Goal: Complete application form

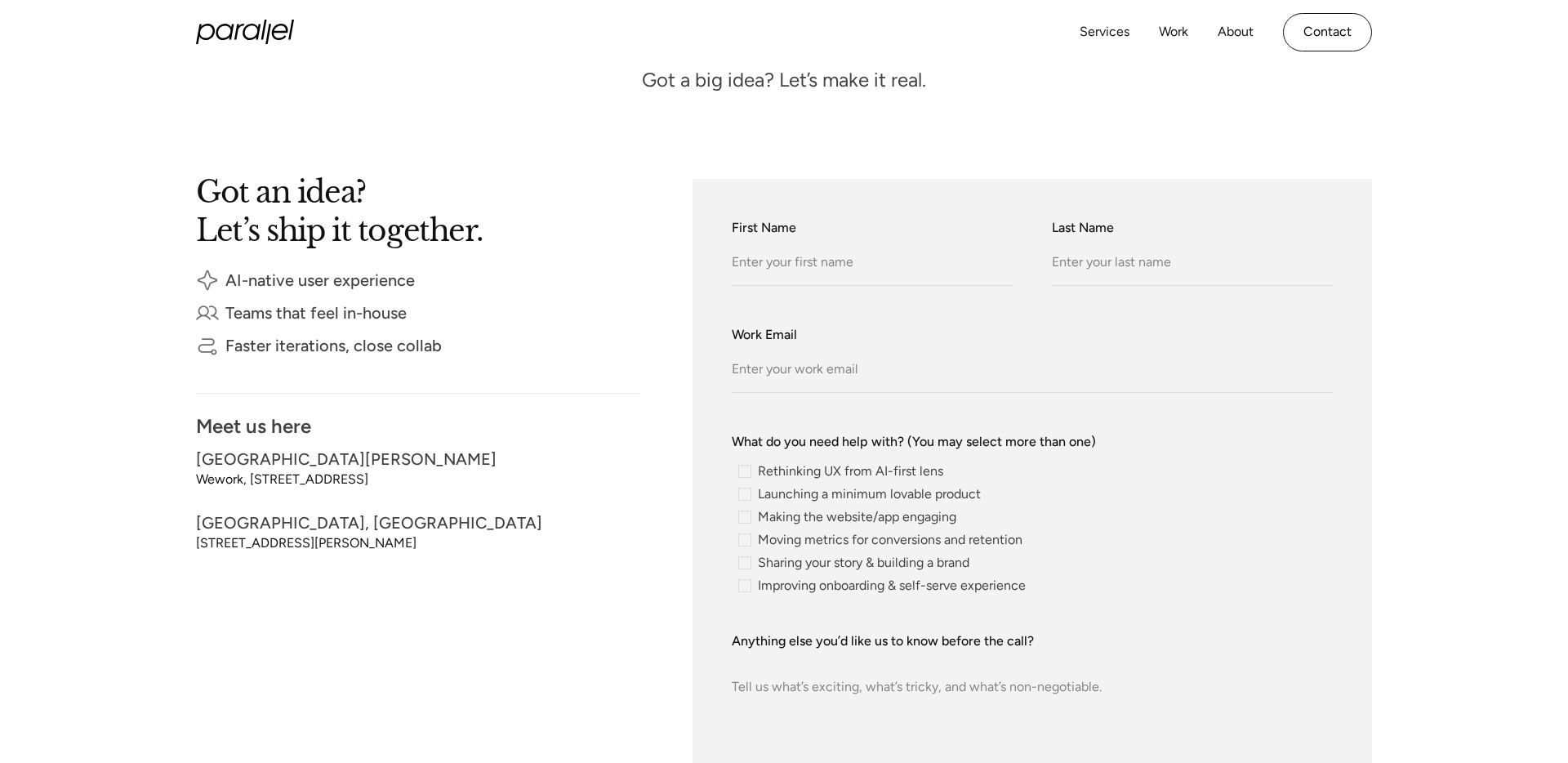
type input "Test"
click at [1079, 273] on input "Last Name" at bounding box center [1192, 263] width 281 height 45
type input "Test"
click at [990, 356] on input "Work Email" at bounding box center [1032, 370] width 601 height 45
type input "[EMAIL_ADDRESS][DOMAIN_NAME]"
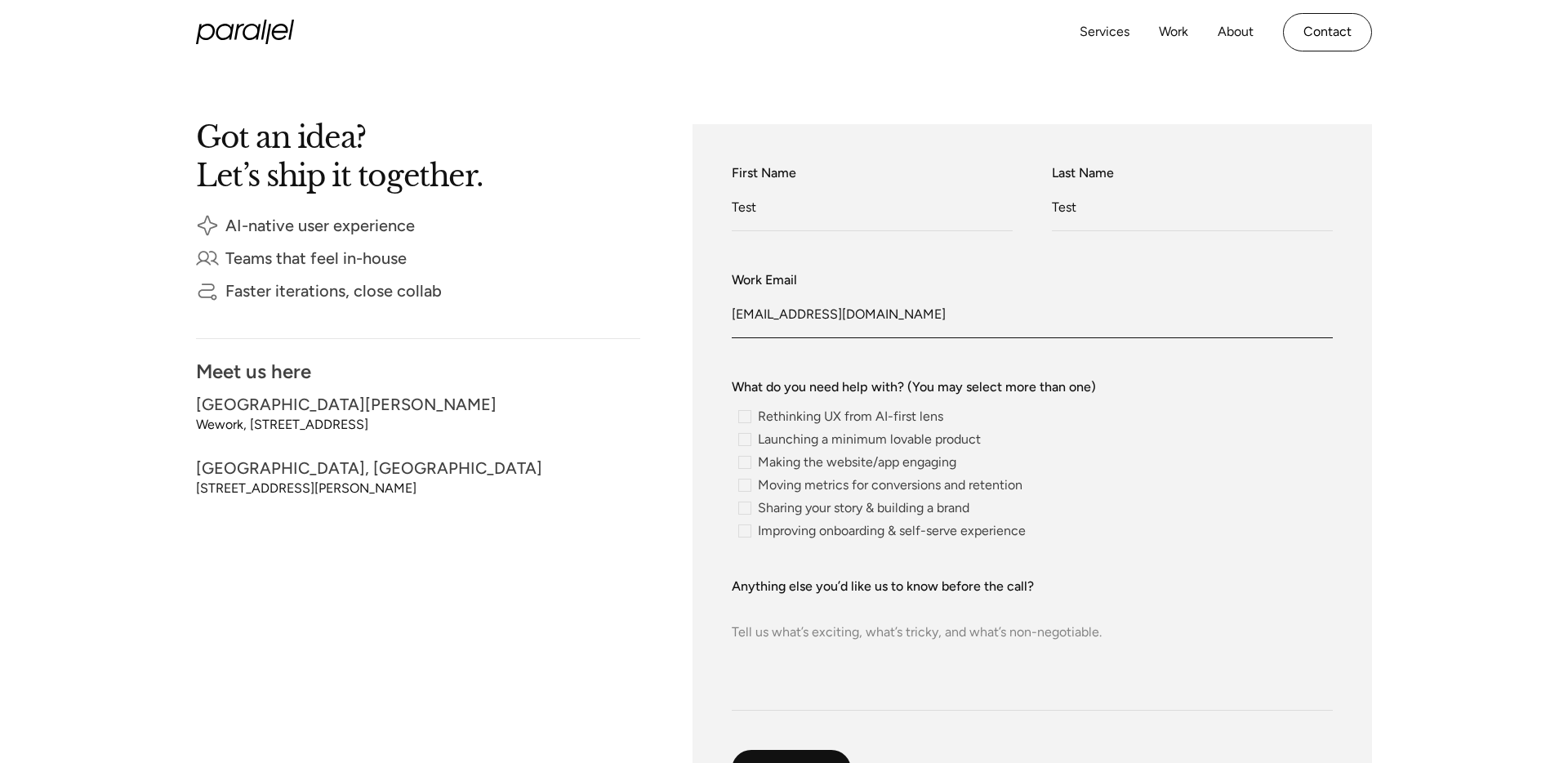
scroll to position [304, 0]
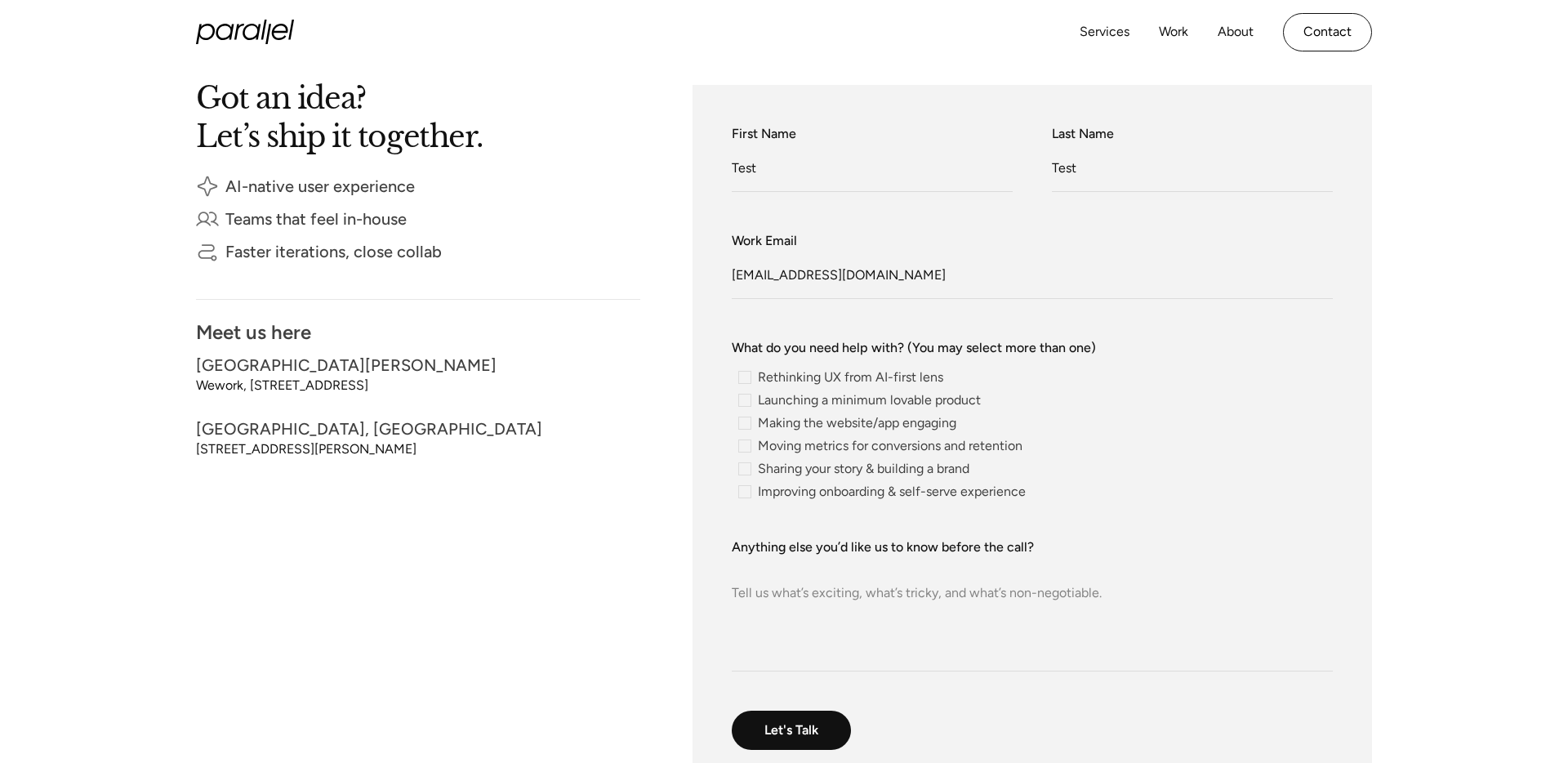
click at [867, 600] on textarea "Anything else you’d like us to know before the call?" at bounding box center [1032, 614] width 601 height 115
paste textarea "Lorem ipsum dolor sit amet, consectetur adipiscing elit, sed do eiusmod tempor …"
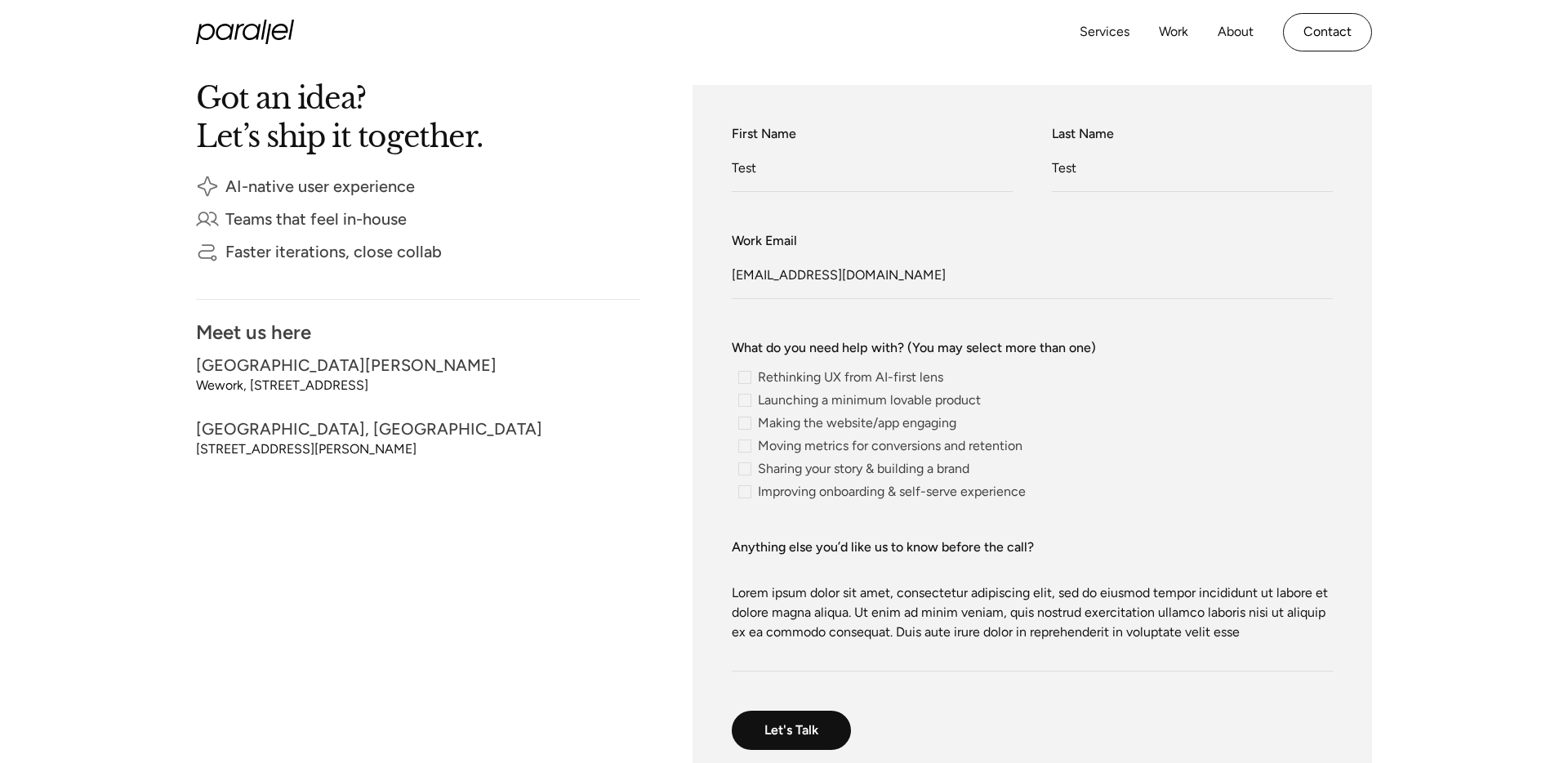
type textarea "Lorem ipsum dolor sit amet, consectetur adipiscing elit, sed do eiusmod tempor …"
click at [584, 462] on div "Got an idea? Let’s ship it together. AI-native user experience Teams that feel …" at bounding box center [418, 437] width 444 height 704
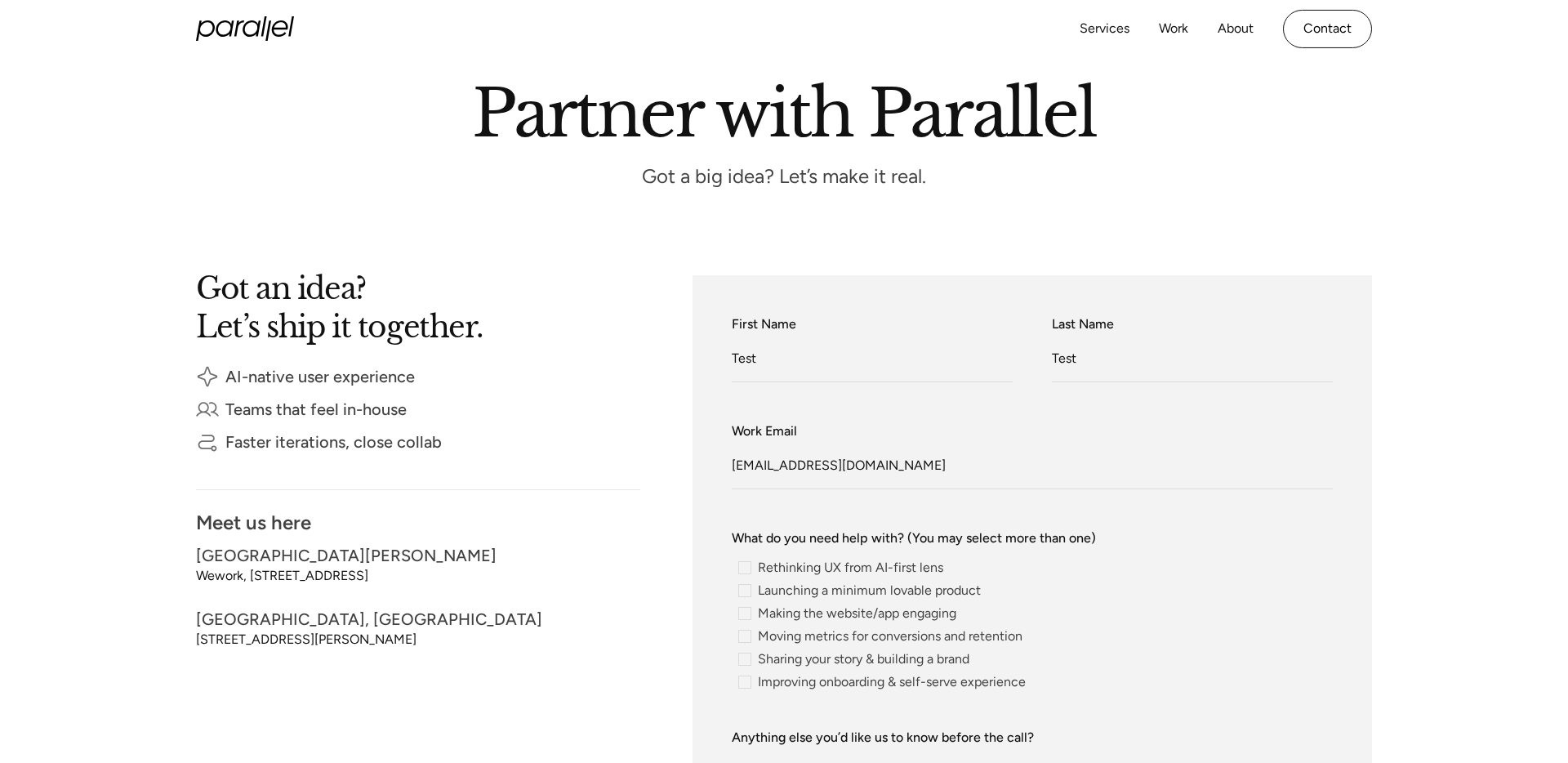
scroll to position [0, 0]
